Goal: Task Accomplishment & Management: Complete application form

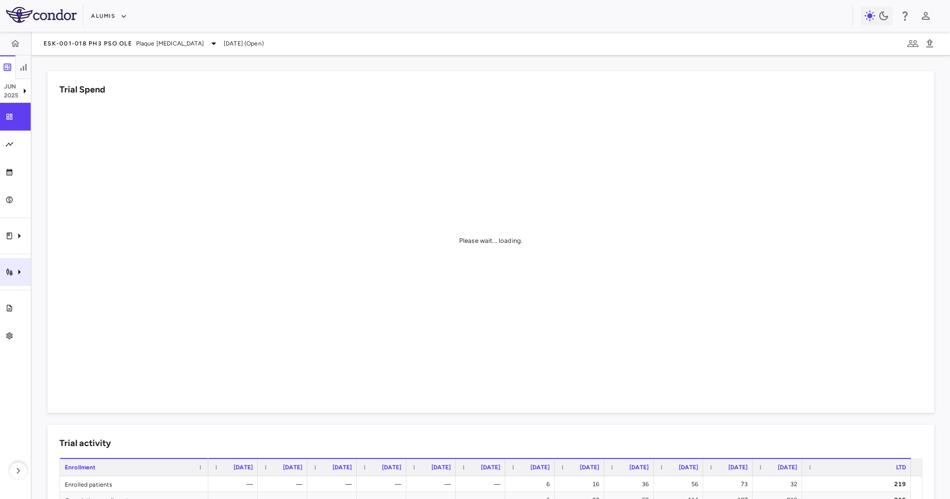
click at [7, 268] on icon "Trial activity" at bounding box center [9, 272] width 8 height 8
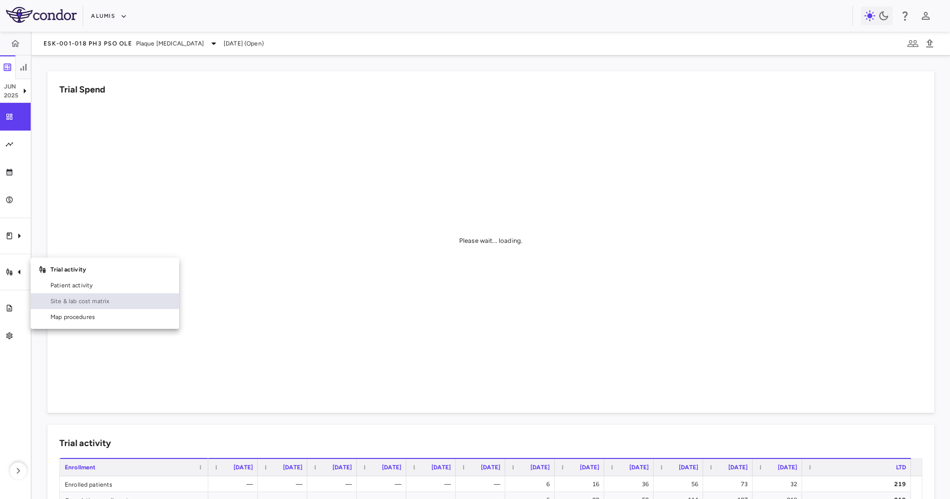
click at [88, 303] on span "Site & lab cost matrix" at bounding box center [110, 301] width 121 height 9
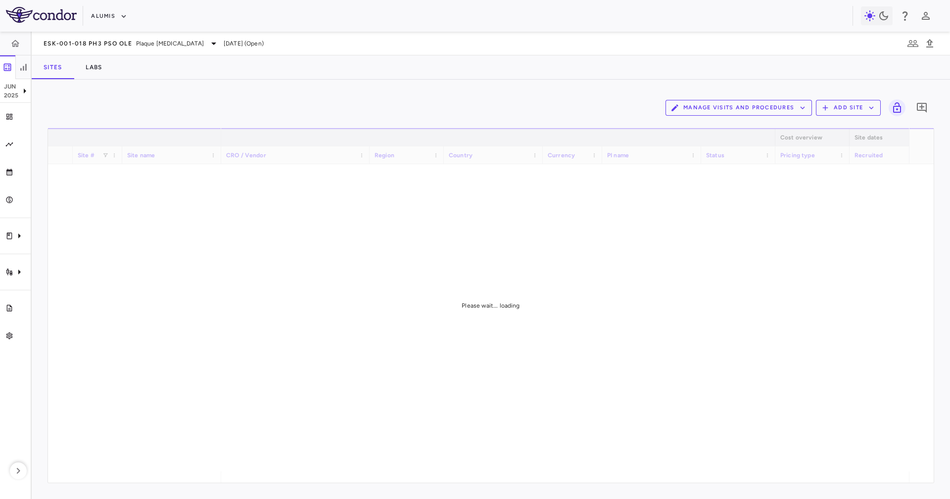
click at [298, 79] on div "Sites Labs" at bounding box center [491, 67] width 918 height 24
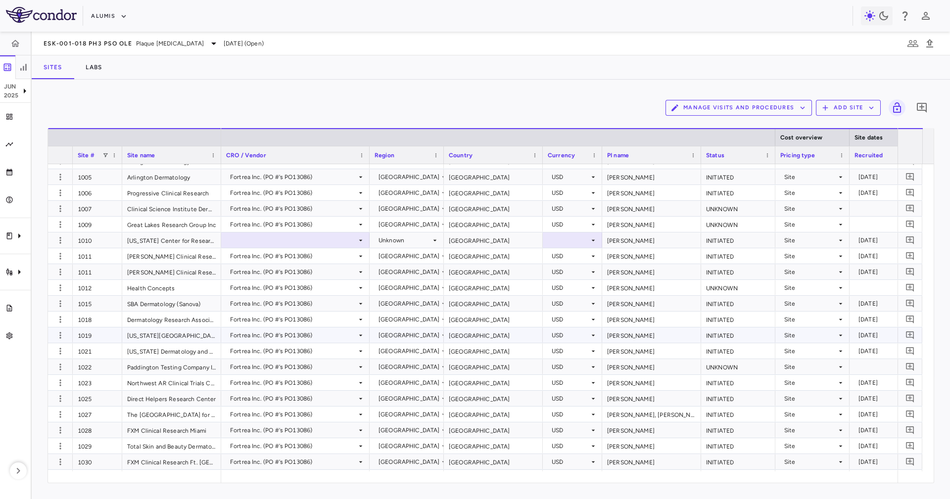
scroll to position [74, 0]
click at [106, 397] on div "1025" at bounding box center [97, 398] width 49 height 15
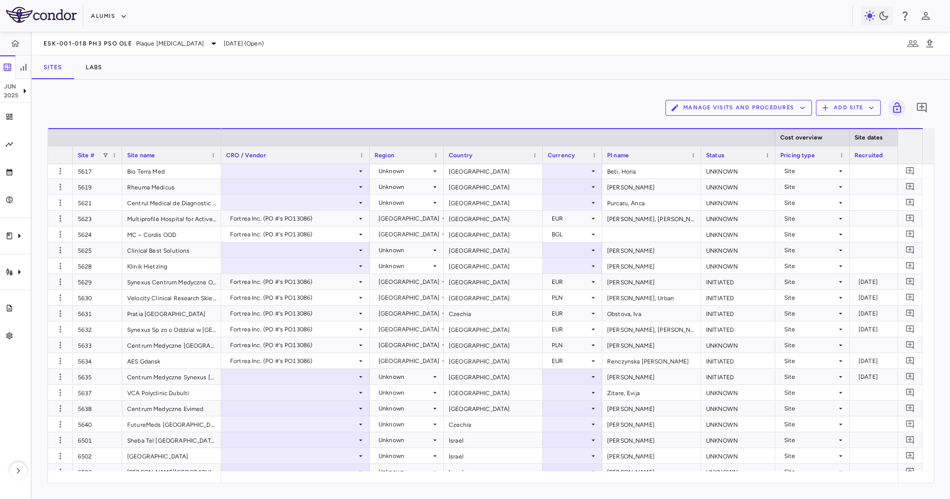
scroll to position [4083, 0]
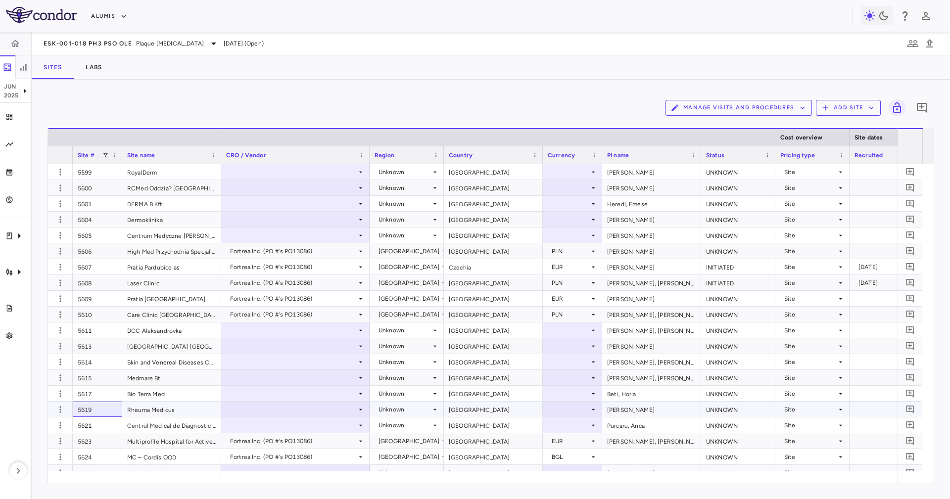
click at [103, 413] on div "5619" at bounding box center [97, 409] width 49 height 15
click at [832, 113] on button "Add Site" at bounding box center [848, 108] width 65 height 16
click at [861, 144] on li "Add new site" at bounding box center [850, 145] width 53 height 15
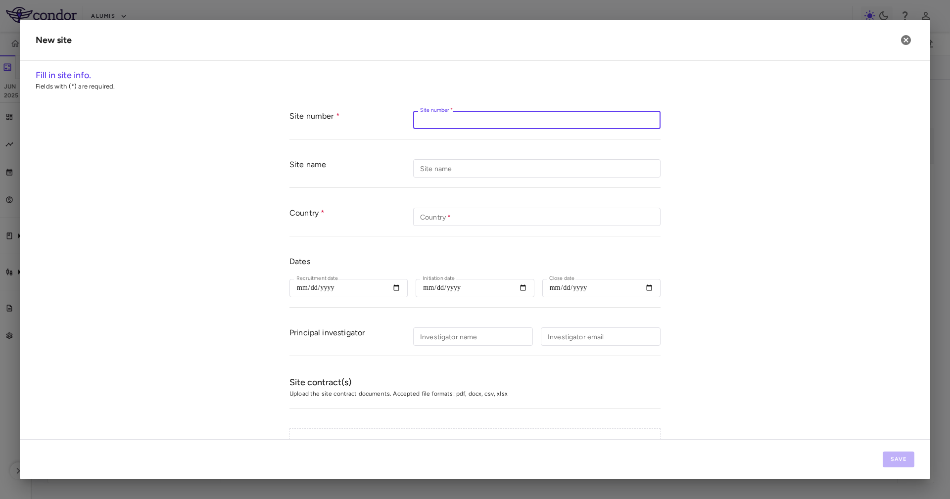
click at [479, 121] on input "Site number   *" at bounding box center [536, 120] width 247 height 18
type input "****"
click at [447, 200] on div "Country Country   * Country   *" at bounding box center [474, 217] width 371 height 39
click at [458, 215] on input "Country   *" at bounding box center [536, 217] width 247 height 18
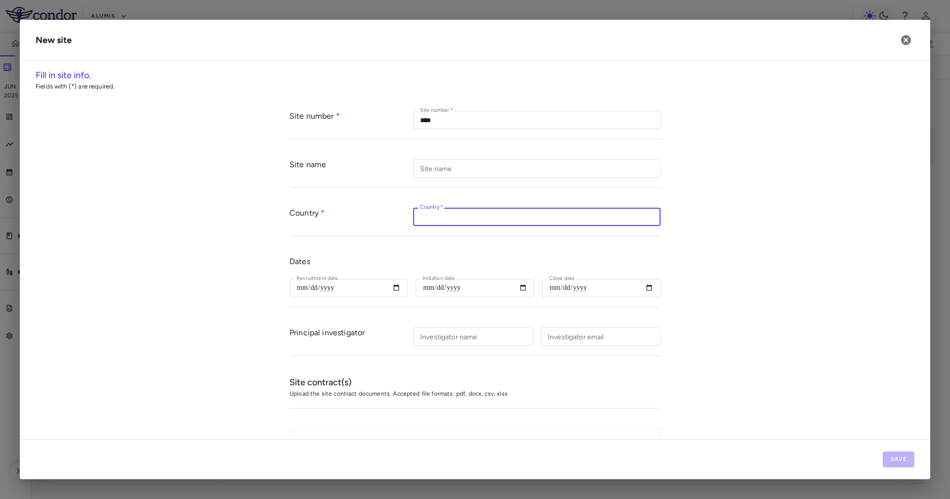
paste input "******"
type input "******"
click at [436, 165] on input "Site name" at bounding box center [536, 168] width 247 height 18
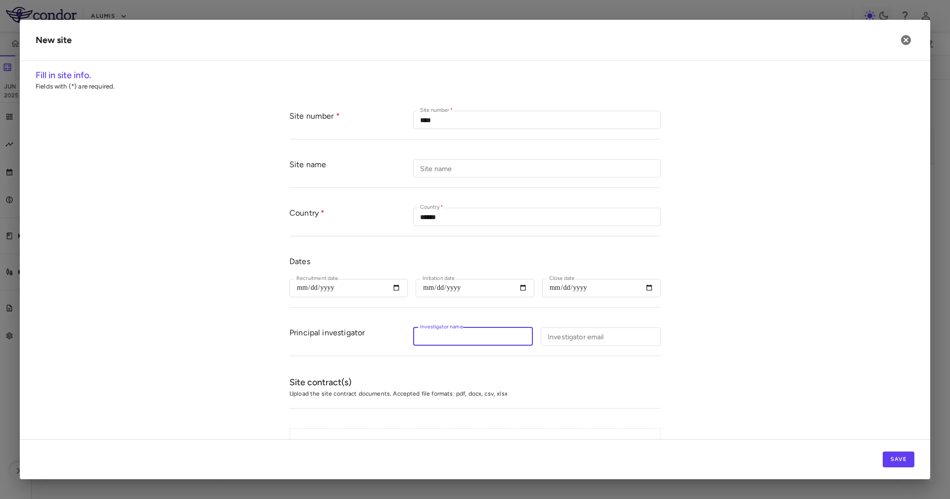
click at [441, 337] on input "Investigator name" at bounding box center [473, 336] width 120 height 18
paste input "**********"
type input "**********"
click at [512, 378] on h6 "Site contract(s)" at bounding box center [474, 382] width 371 height 13
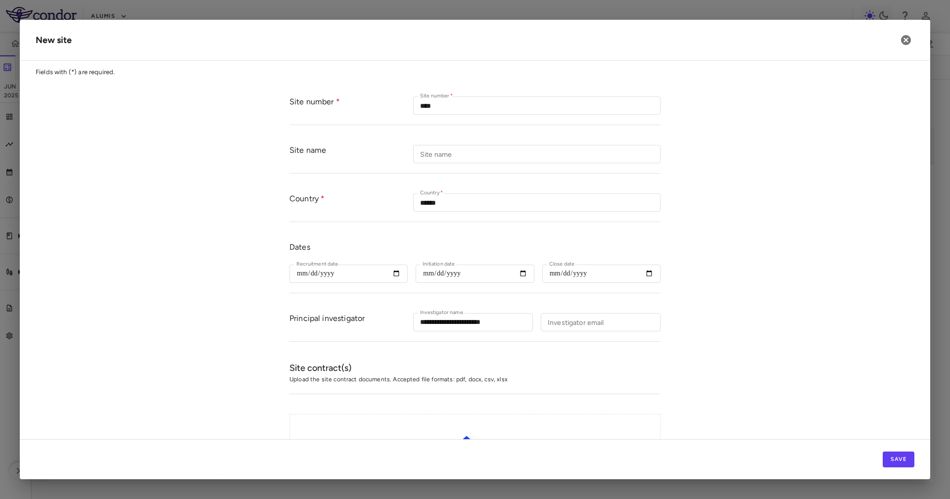
scroll to position [0, 0]
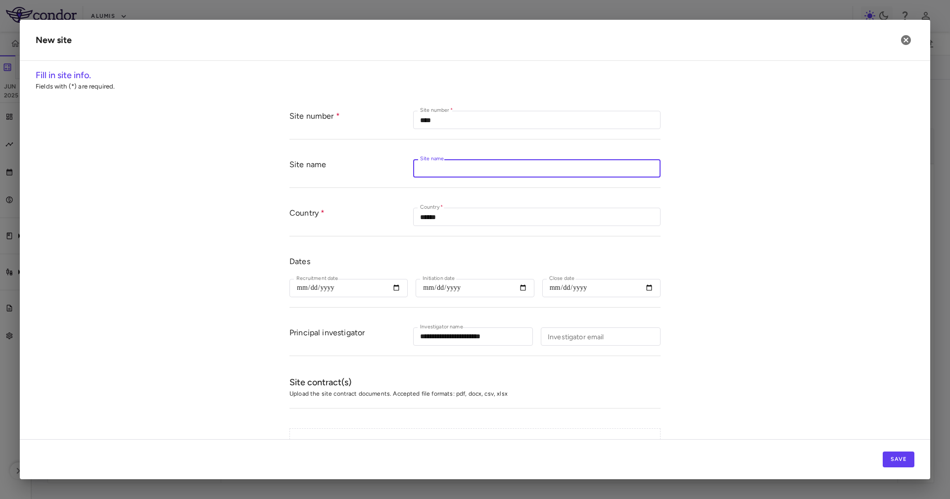
click at [450, 167] on input "Site name" at bounding box center [536, 168] width 247 height 18
paste input "**********"
type input "**********"
click at [366, 247] on div "Dates Recruitment date Recruitment date Initiation date Initiation date Close d…" at bounding box center [474, 276] width 371 height 61
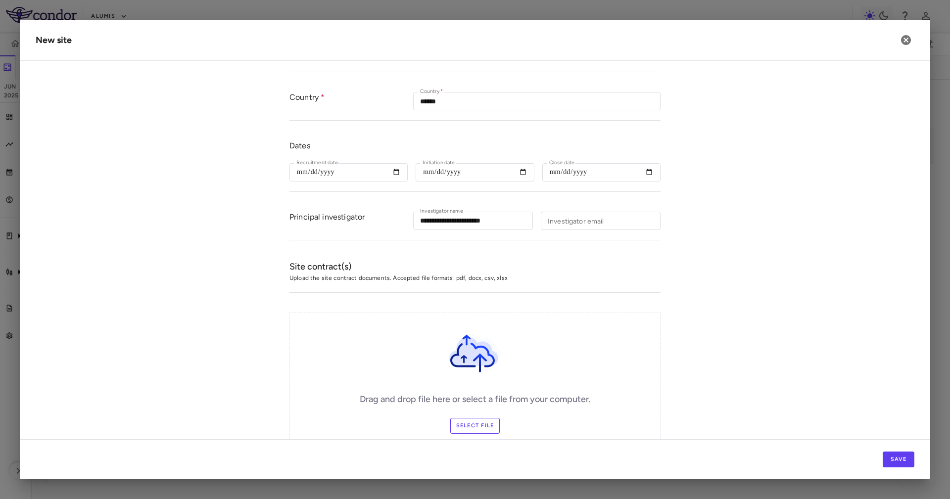
scroll to position [148, 0]
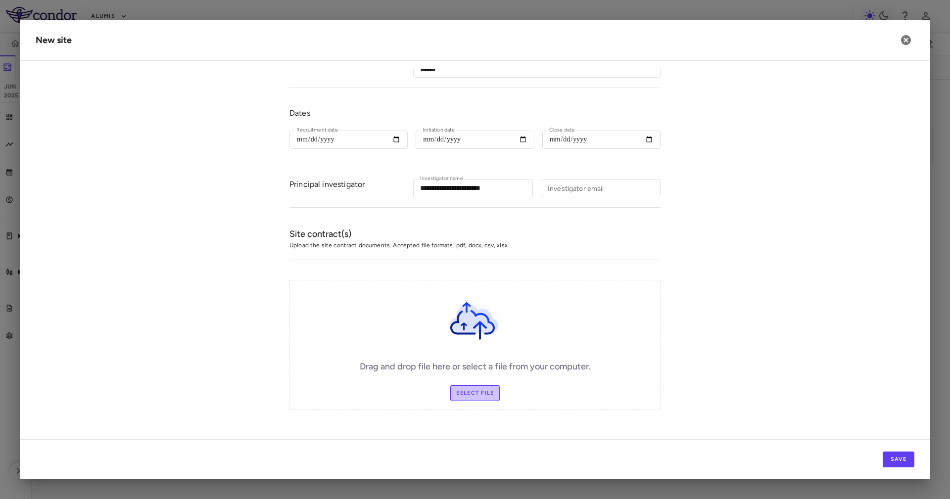
click at [472, 389] on label "Select file" at bounding box center [475, 393] width 50 height 16
click at [0, 0] on input "Select file" at bounding box center [0, 0] width 0 height 0
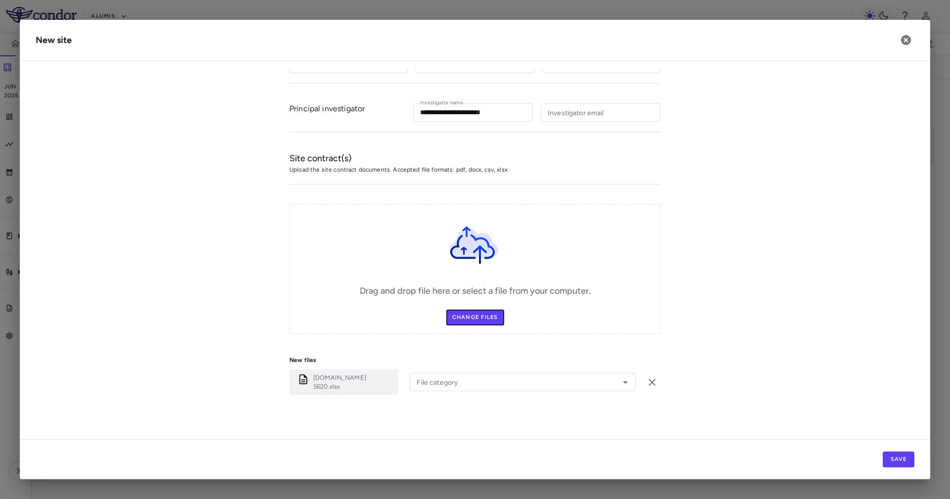
scroll to position [225, 0]
click at [488, 311] on label "Change Files" at bounding box center [475, 317] width 58 height 16
click at [0, 0] on input "Change Files" at bounding box center [0, 0] width 0 height 0
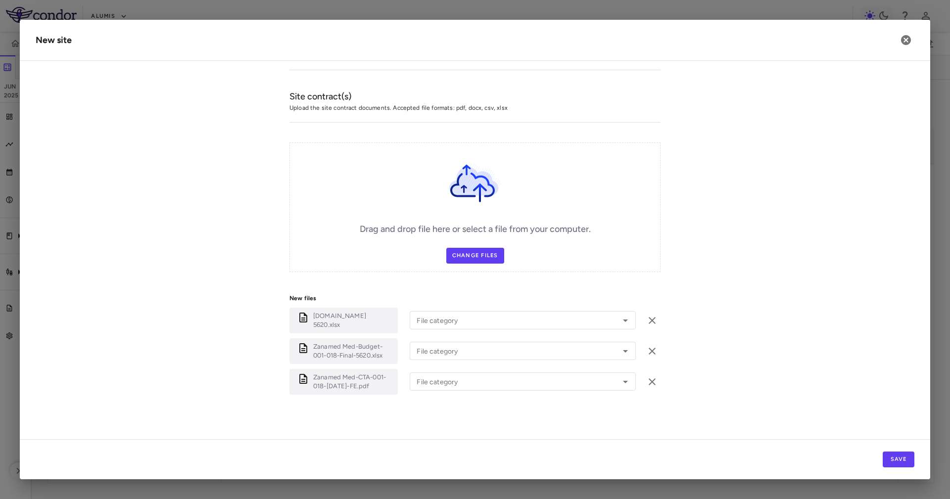
drag, startPoint x: 447, startPoint y: 301, endPoint x: 454, endPoint y: 309, distance: 10.2
click at [451, 302] on div "New files [DOMAIN_NAME] 5620.xlsx File category File category Zanamed Med-Budge…" at bounding box center [474, 347] width 371 height 126
click at [458, 322] on input "File category" at bounding box center [507, 320] width 191 height 12
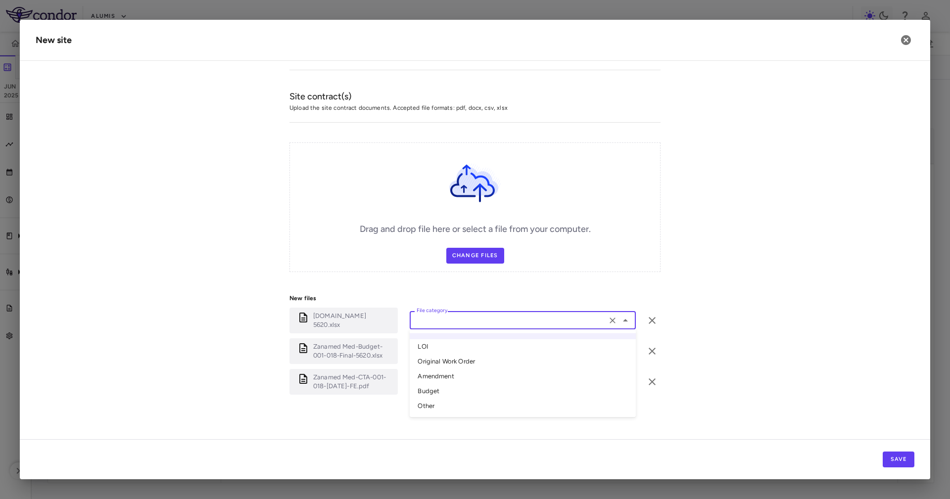
click at [441, 404] on li "Other" at bounding box center [522, 406] width 226 height 15
type input "*****"
click at [435, 343] on div "File category" at bounding box center [522, 351] width 226 height 18
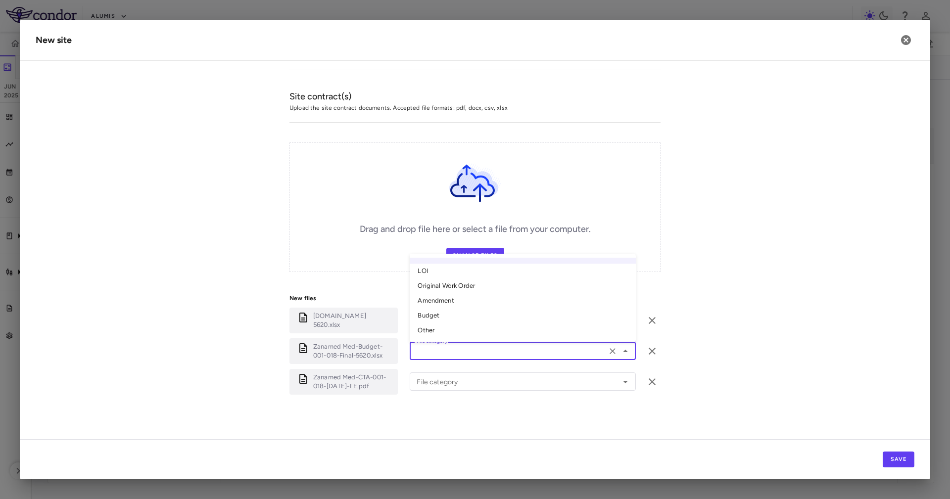
click at [437, 309] on li "Budget" at bounding box center [522, 316] width 226 height 15
type input "******"
click at [456, 381] on input "File category" at bounding box center [507, 381] width 191 height 12
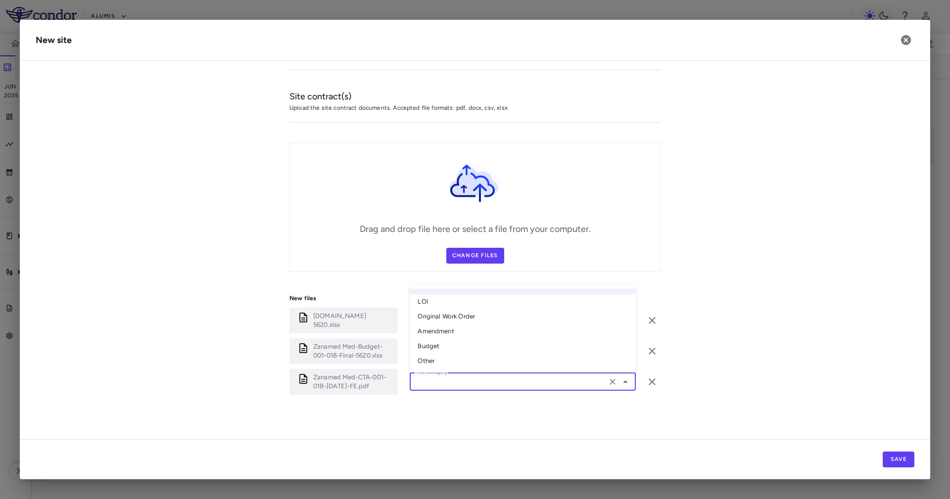
click at [448, 322] on li "Original Work Order" at bounding box center [522, 317] width 226 height 15
type input "**********"
click at [821, 289] on form "**********" at bounding box center [475, 117] width 878 height 604
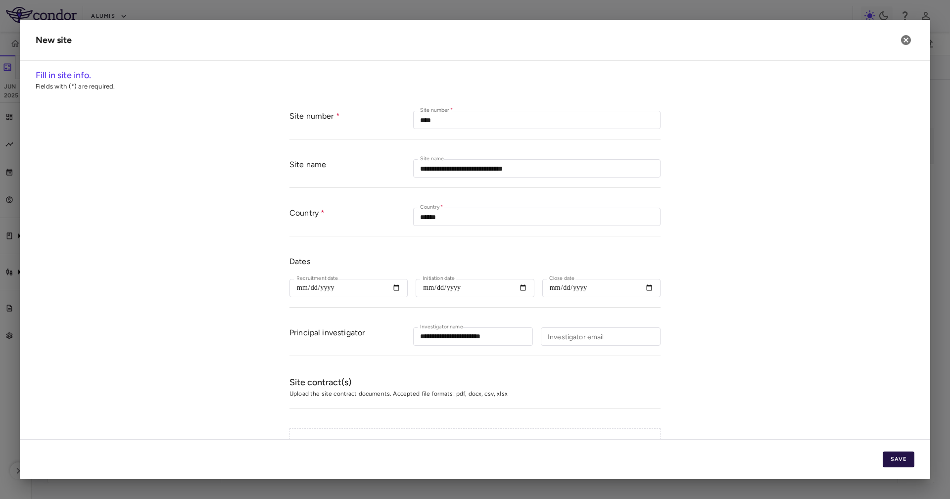
click at [895, 456] on button "Save" at bounding box center [898, 460] width 32 height 16
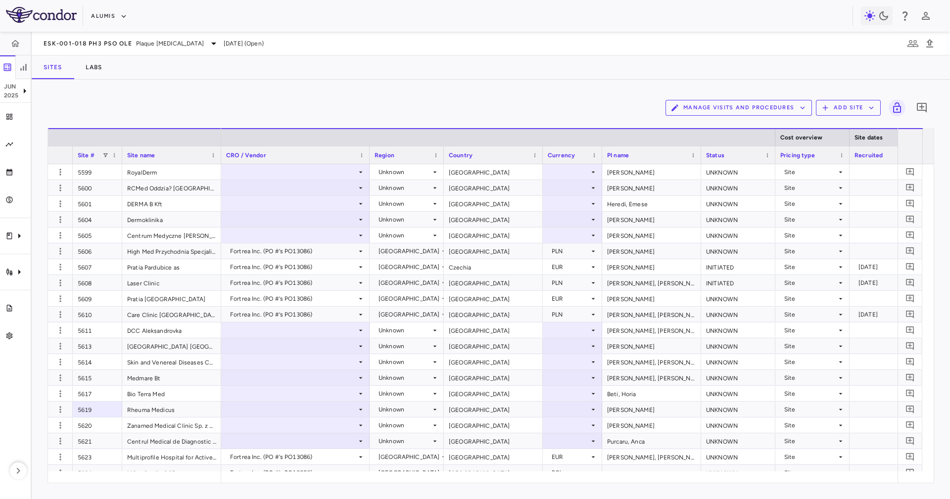
scroll to position [4231, 0]
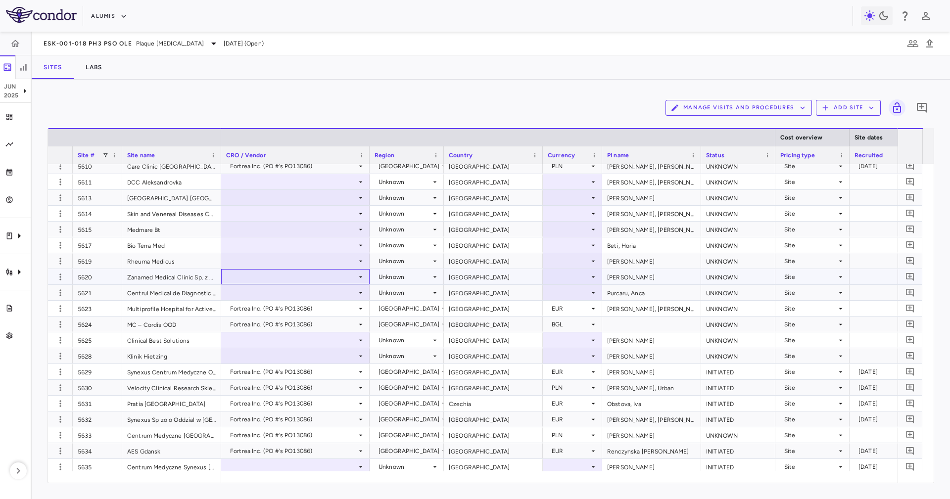
click at [236, 277] on div at bounding box center [295, 277] width 138 height 14
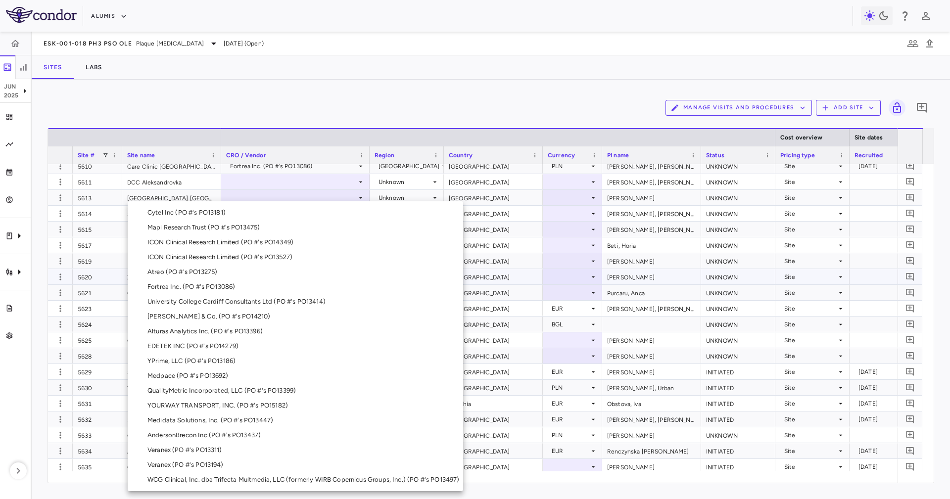
click at [226, 286] on div "Fortrea Inc. (PO #'s PO13086)" at bounding box center [192, 286] width 91 height 9
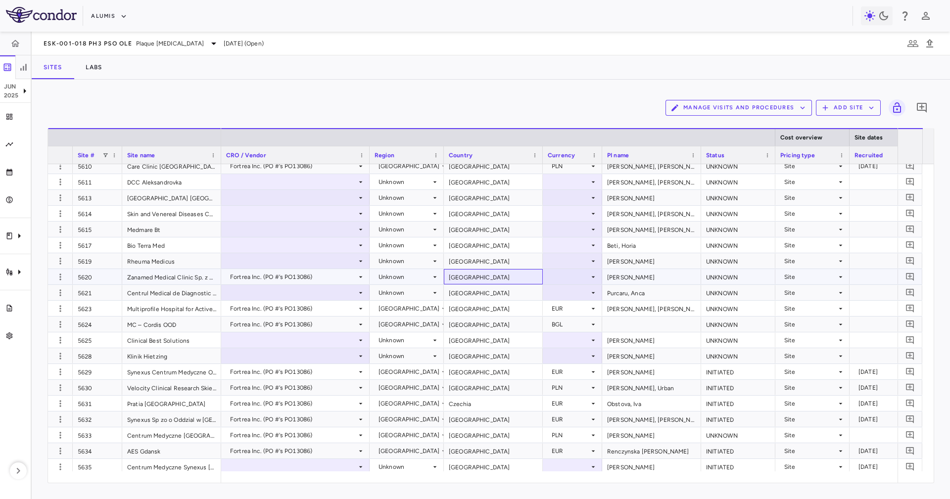
click at [475, 274] on div "[GEOGRAPHIC_DATA]" at bounding box center [493, 276] width 99 height 15
click at [404, 275] on div "Unknown" at bounding box center [404, 277] width 52 height 16
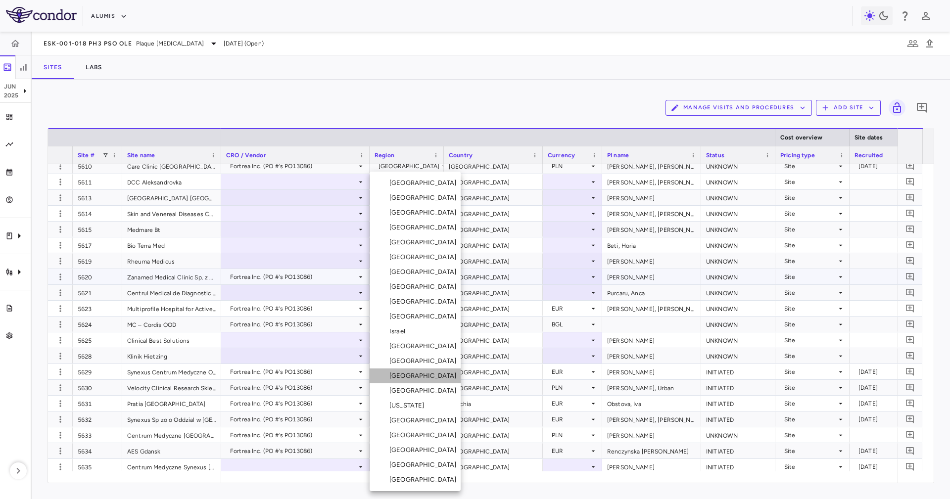
click at [420, 375] on li "[GEOGRAPHIC_DATA]" at bounding box center [414, 375] width 91 height 15
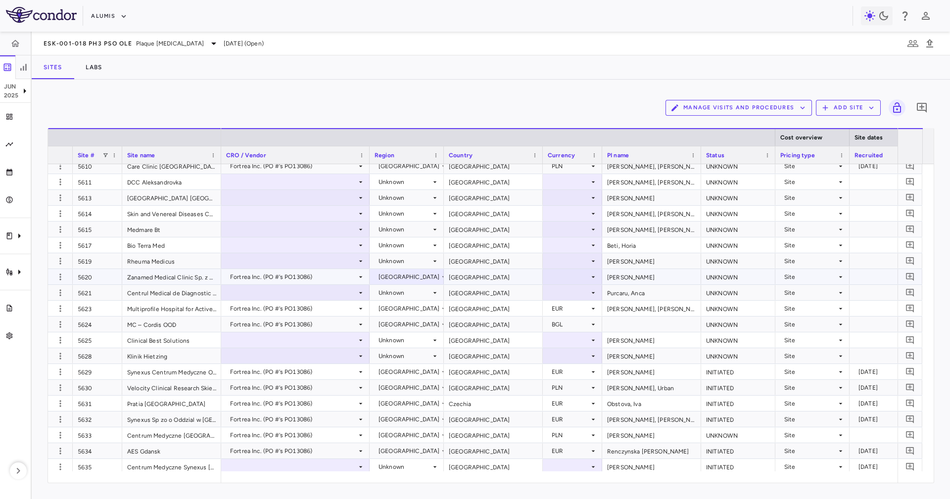
click at [499, 273] on div "[GEOGRAPHIC_DATA]" at bounding box center [493, 276] width 99 height 15
click at [590, 276] on icon at bounding box center [593, 277] width 8 height 8
click at [582, 272] on div at bounding box center [571, 277] width 49 height 14
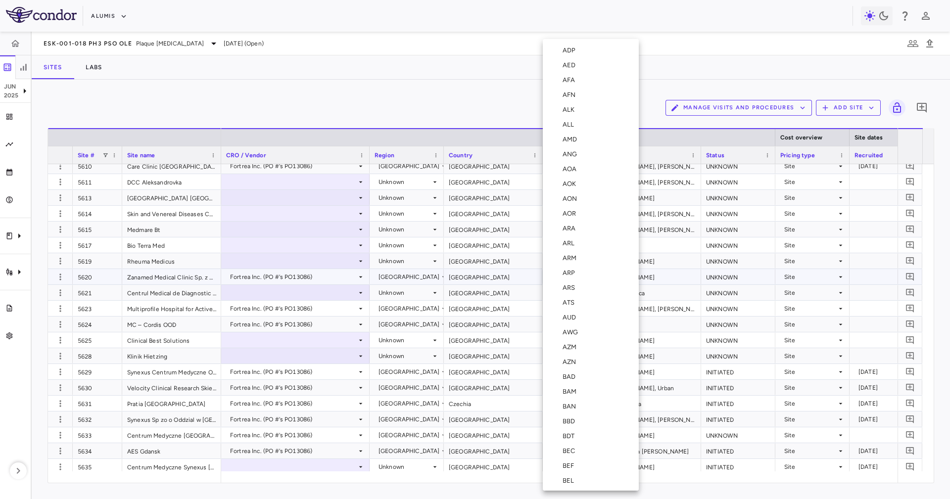
scroll to position [2679, 0]
click at [574, 369] on div "PLN" at bounding box center [570, 368] width 16 height 9
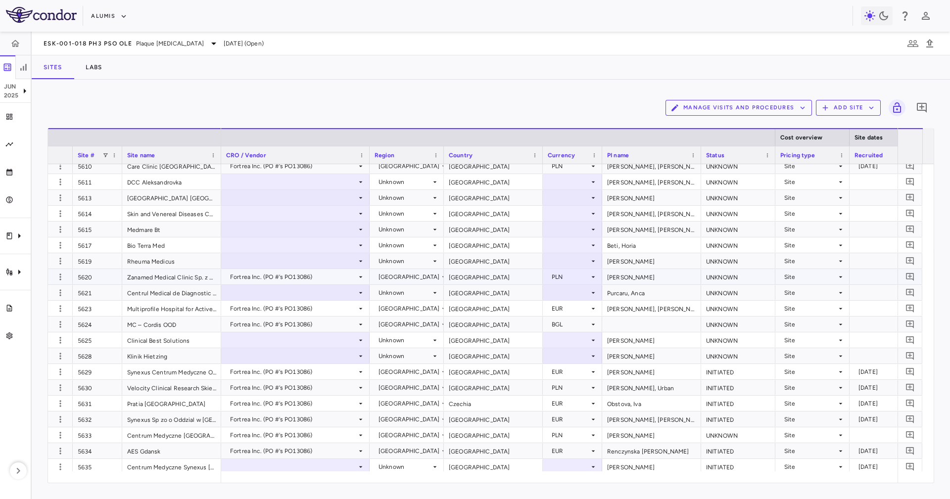
click at [616, 282] on div "[PERSON_NAME]" at bounding box center [651, 276] width 99 height 15
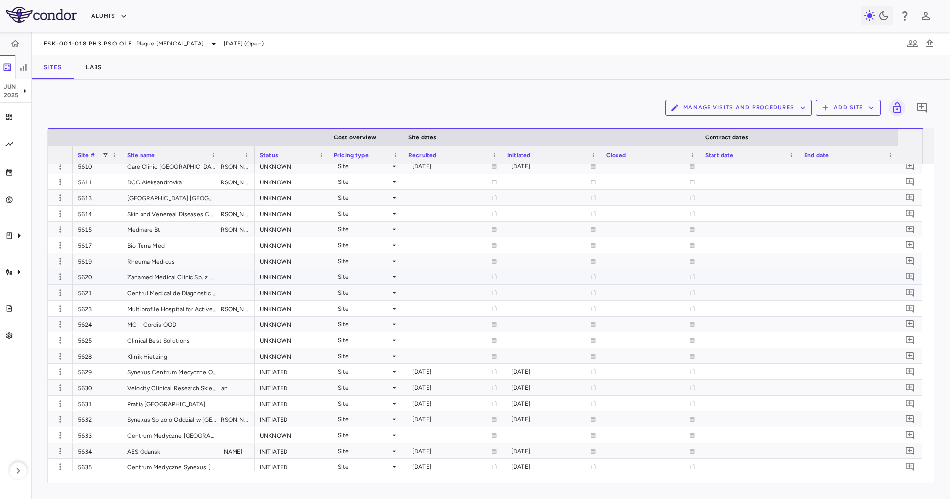
scroll to position [0, 559]
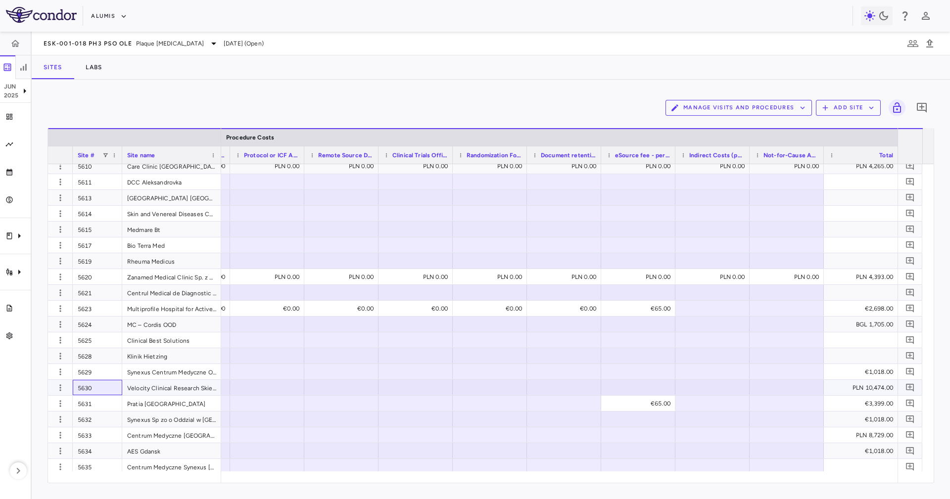
click at [106, 387] on div "5630" at bounding box center [97, 387] width 49 height 15
click at [115, 275] on div "5620" at bounding box center [97, 276] width 49 height 15
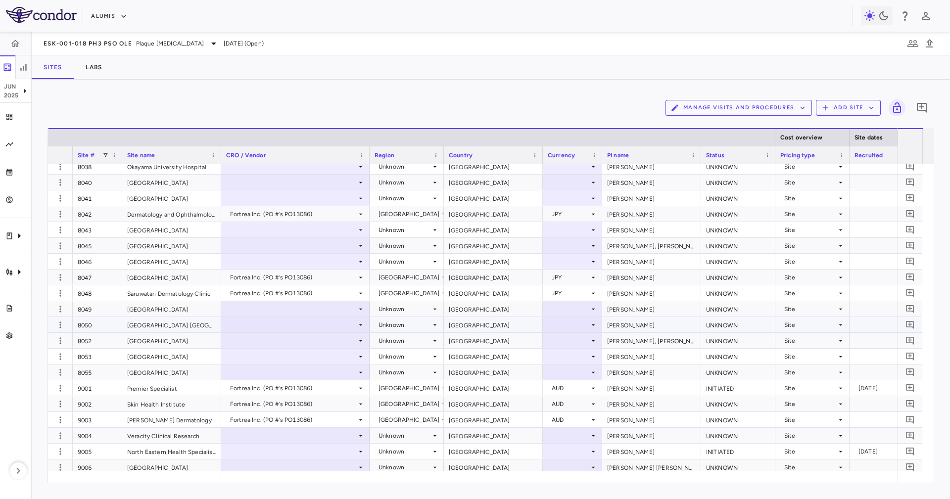
scroll to position [4914, 0]
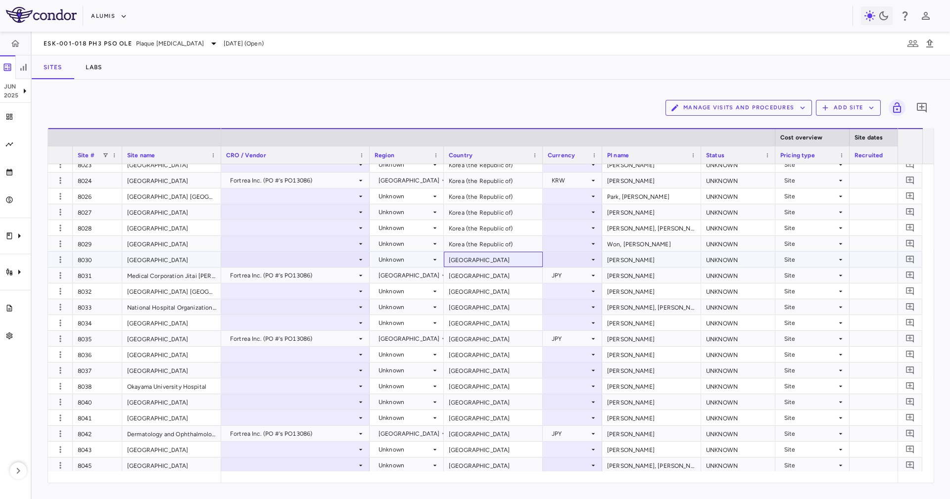
drag, startPoint x: 500, startPoint y: 254, endPoint x: 504, endPoint y: 258, distance: 6.0
click at [504, 258] on div "[GEOGRAPHIC_DATA]" at bounding box center [493, 259] width 99 height 15
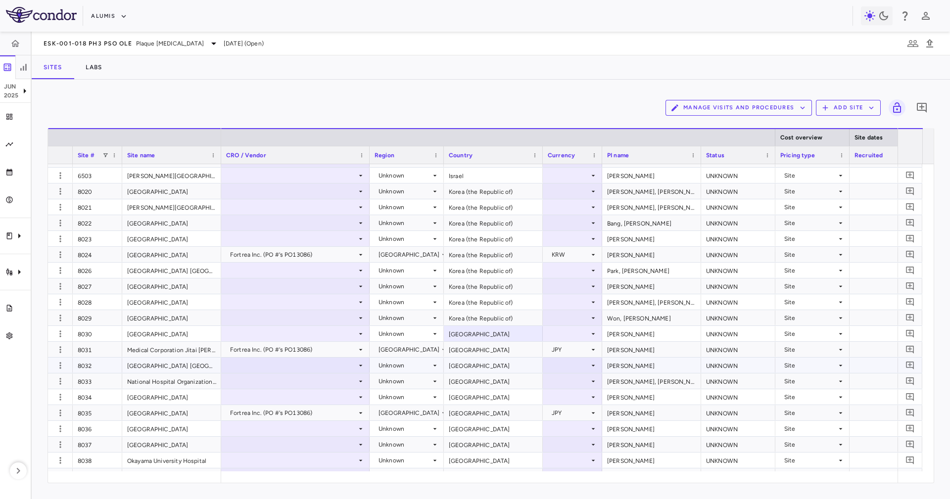
drag, startPoint x: 184, startPoint y: 357, endPoint x: 184, endPoint y: 378, distance: 21.8
click at [185, 361] on div "[GEOGRAPHIC_DATA] [GEOGRAPHIC_DATA]" at bounding box center [171, 365] width 99 height 15
click at [182, 426] on div "[GEOGRAPHIC_DATA]" at bounding box center [171, 428] width 99 height 15
click at [186, 408] on div "[GEOGRAPHIC_DATA]" at bounding box center [171, 412] width 99 height 15
click at [211, 430] on div "[GEOGRAPHIC_DATA]" at bounding box center [171, 428] width 99 height 15
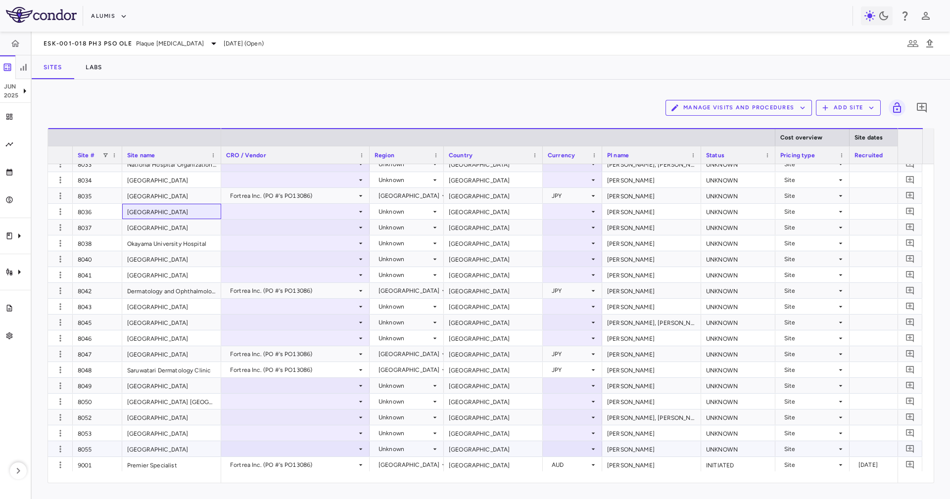
scroll to position [4840, 0]
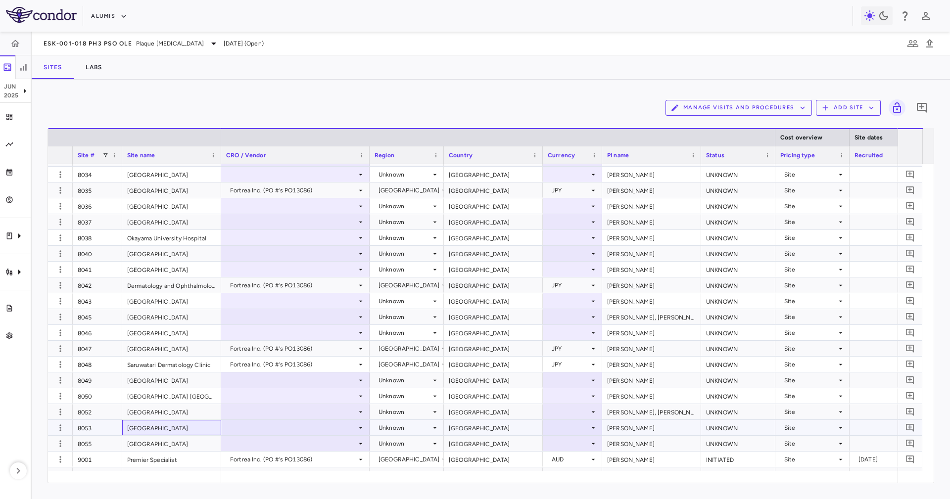
click at [164, 427] on div "[GEOGRAPHIC_DATA]" at bounding box center [171, 427] width 99 height 15
click at [177, 443] on div "[GEOGRAPHIC_DATA]" at bounding box center [171, 443] width 99 height 15
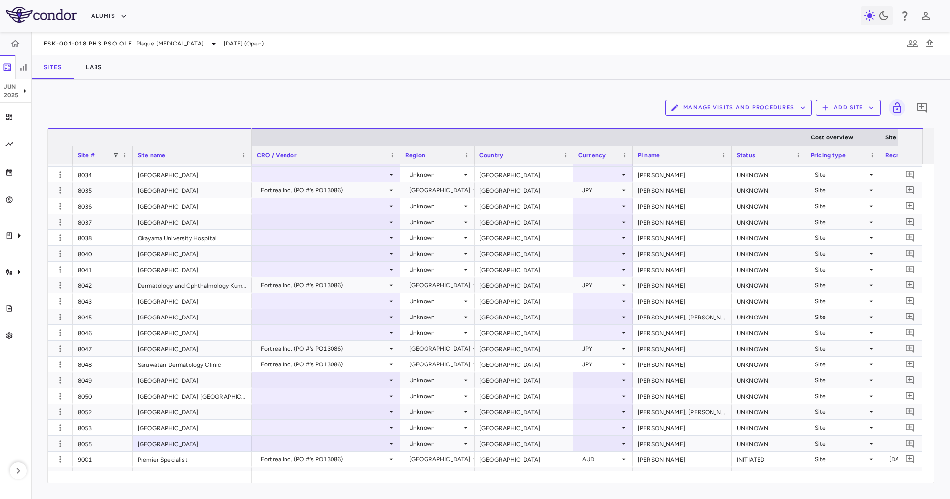
drag, startPoint x: 220, startPoint y: 134, endPoint x: 250, endPoint y: 160, distance: 40.3
click at [250, 160] on div "Site # Site name" at bounding box center [150, 146] width 204 height 36
click at [249, 157] on div at bounding box center [251, 154] width 4 height 17
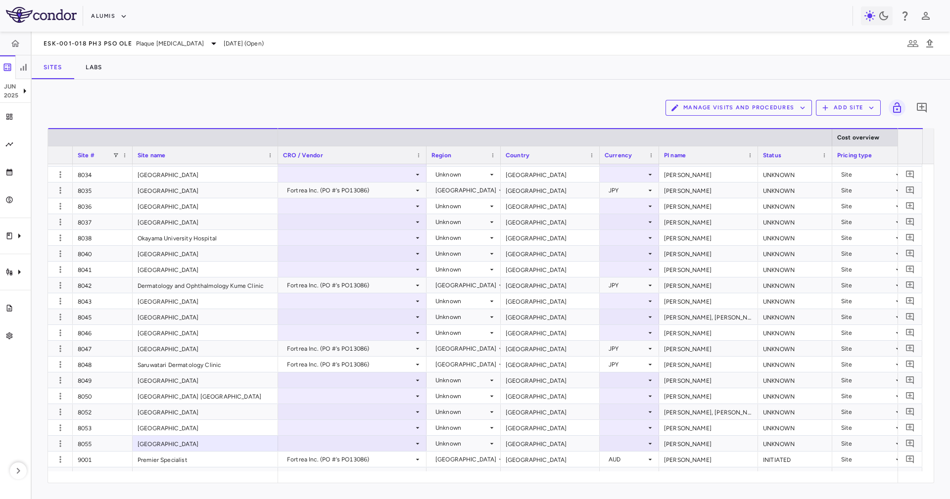
drag, startPoint x: 317, startPoint y: 152, endPoint x: 277, endPoint y: 163, distance: 41.2
click at [277, 163] on div at bounding box center [277, 154] width 4 height 17
click at [217, 443] on div "[GEOGRAPHIC_DATA]" at bounding box center [205, 443] width 145 height 15
drag, startPoint x: 88, startPoint y: 425, endPoint x: 158, endPoint y: 425, distance: 70.2
click at [156, 425] on div "[GEOGRAPHIC_DATA]" at bounding box center [163, 428] width 230 height 16
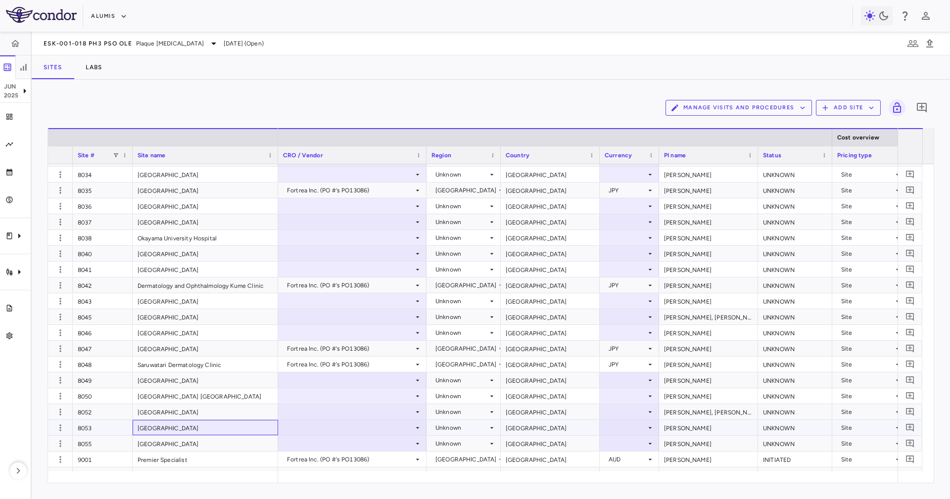
click at [197, 432] on div "[GEOGRAPHIC_DATA]" at bounding box center [205, 427] width 145 height 15
